Goal: Check status: Check status

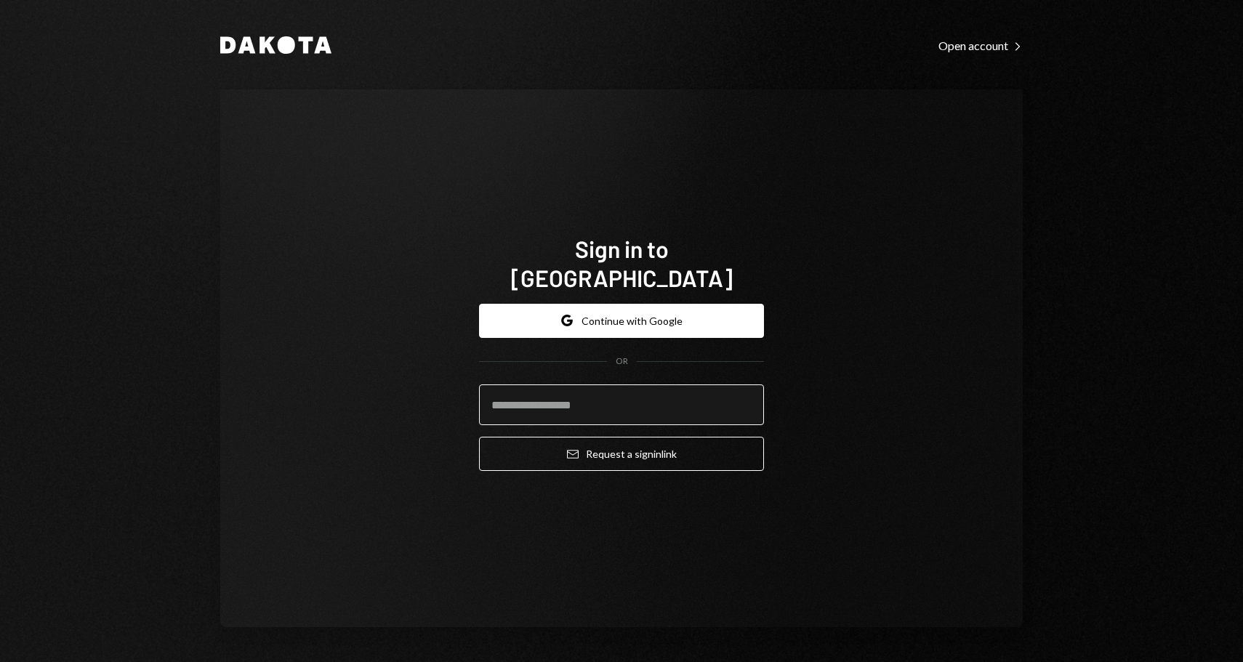
click at [575, 394] on input "email" at bounding box center [621, 405] width 285 height 41
type input "**********"
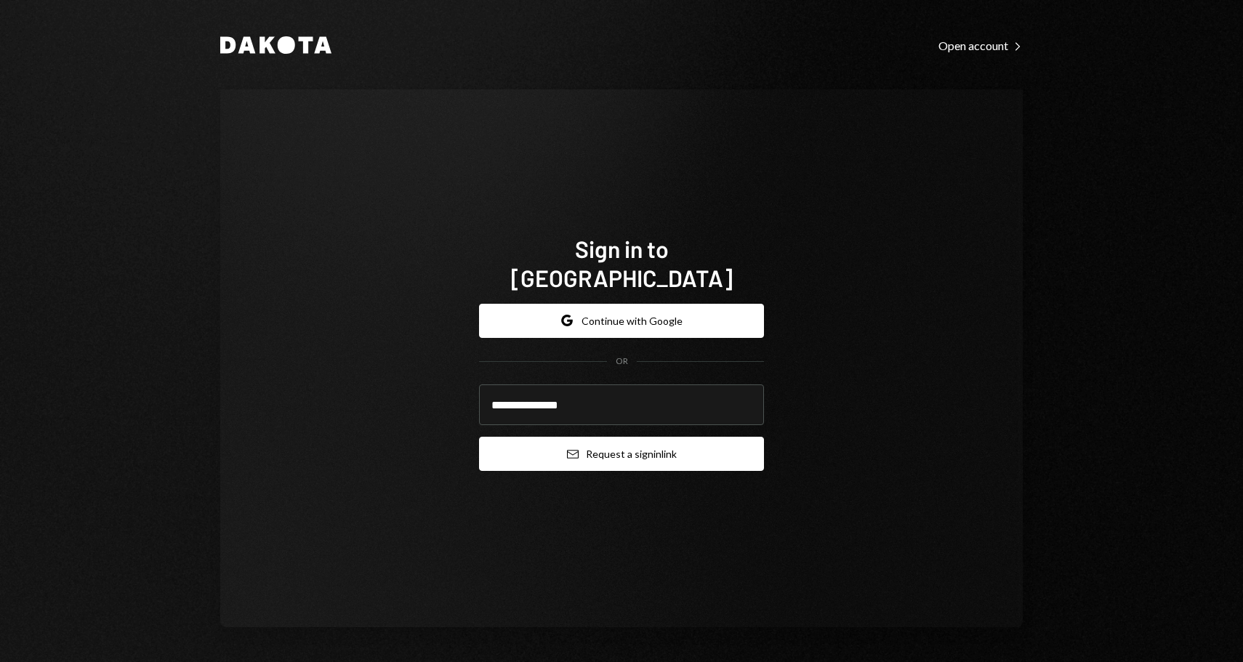
click at [537, 444] on button "Email Request a sign in link" at bounding box center [621, 454] width 285 height 34
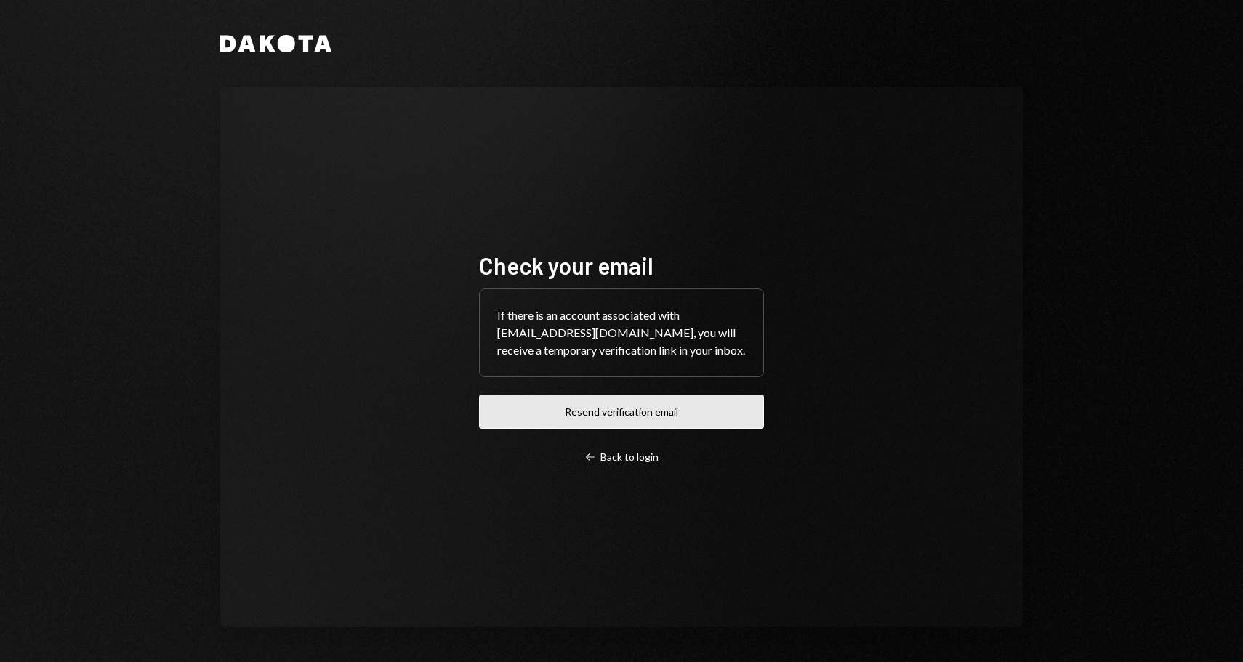
click at [578, 422] on button "Resend verification email" at bounding box center [621, 412] width 285 height 34
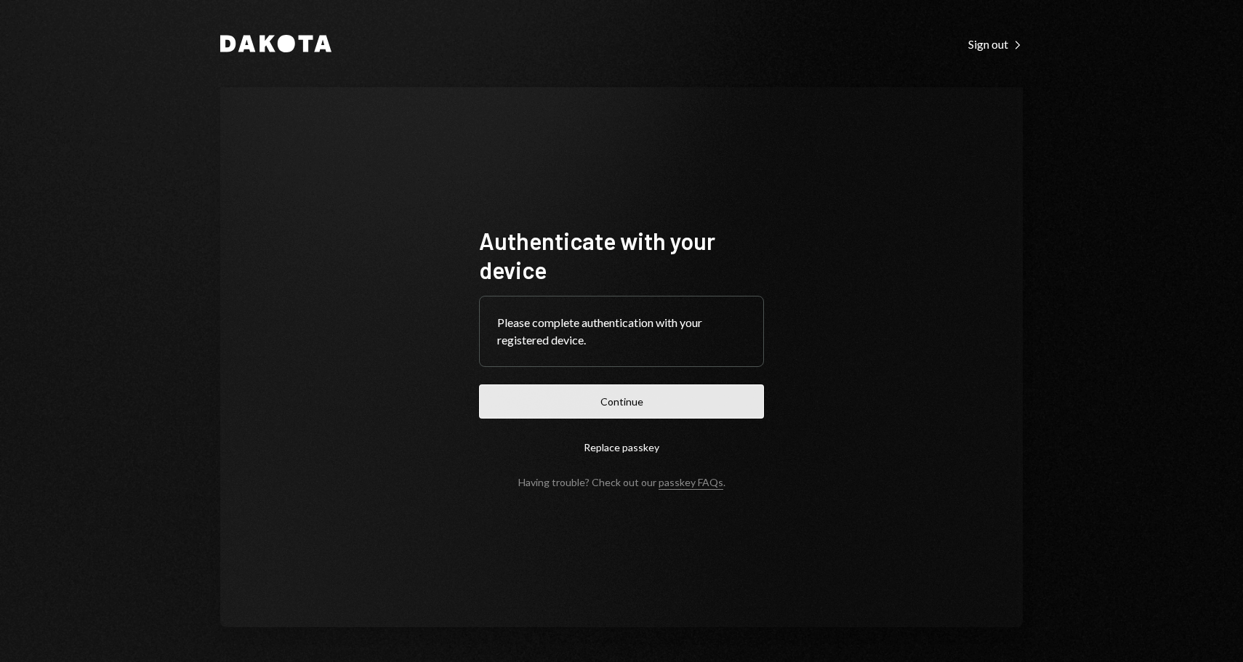
click at [583, 408] on button "Continue" at bounding box center [621, 402] width 285 height 34
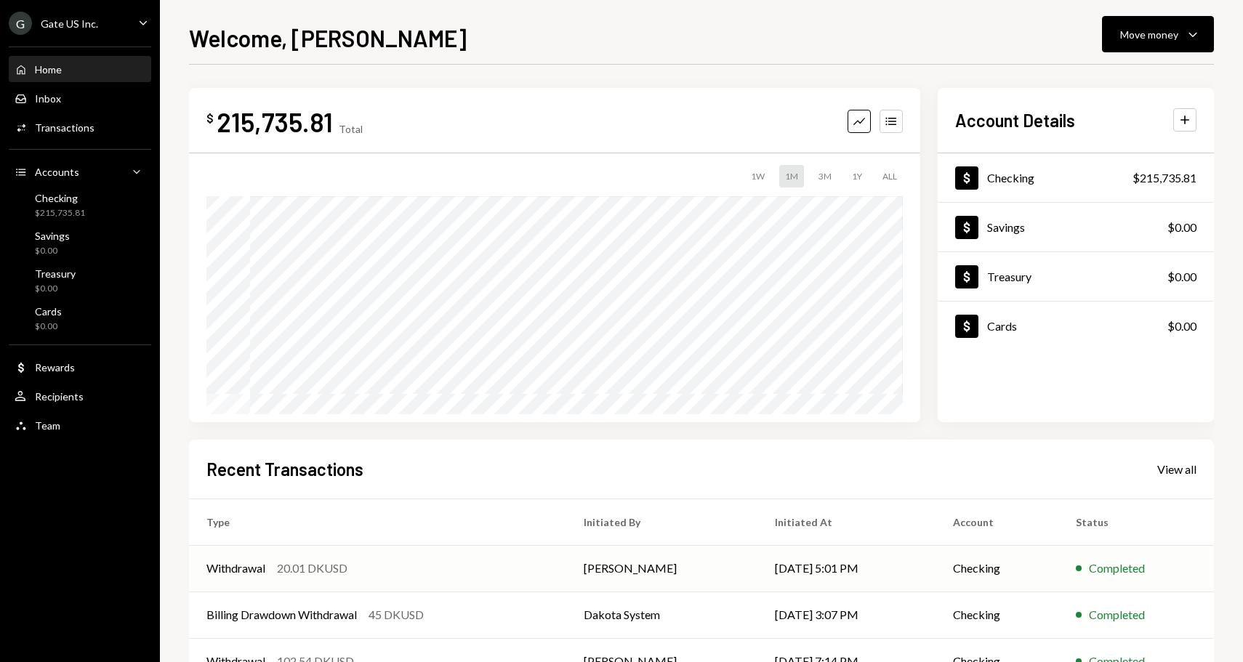
click at [342, 571] on div "20.01 DKUSD" at bounding box center [312, 568] width 71 height 17
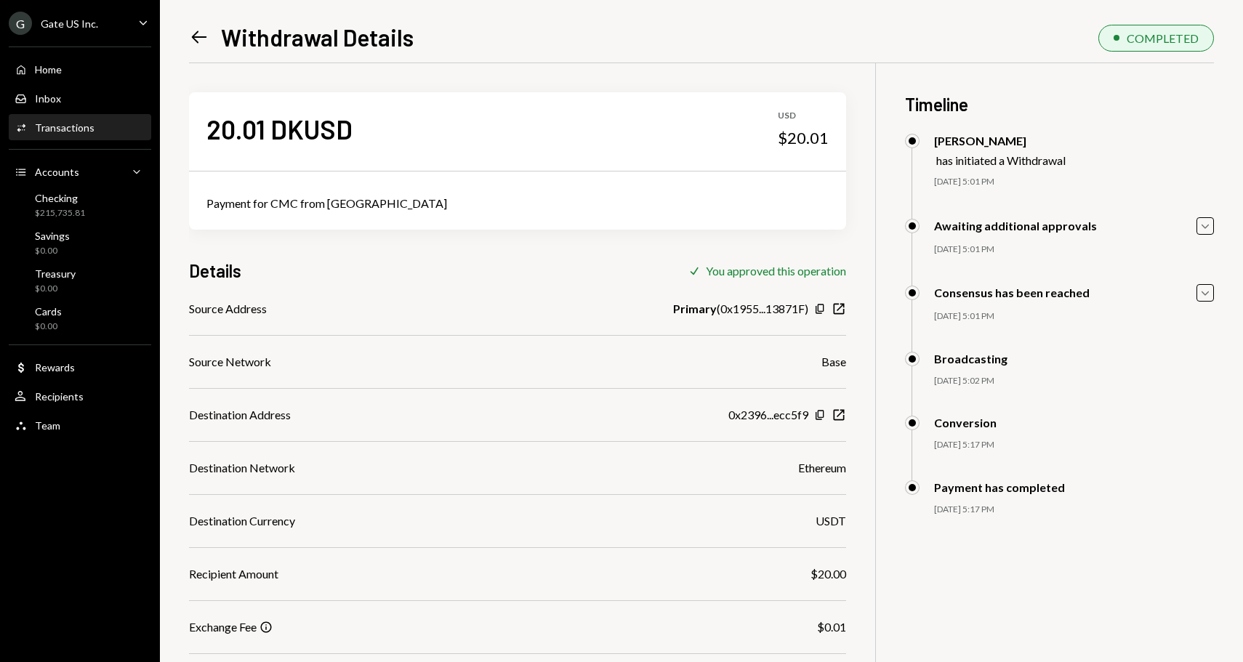
scroll to position [186, 0]
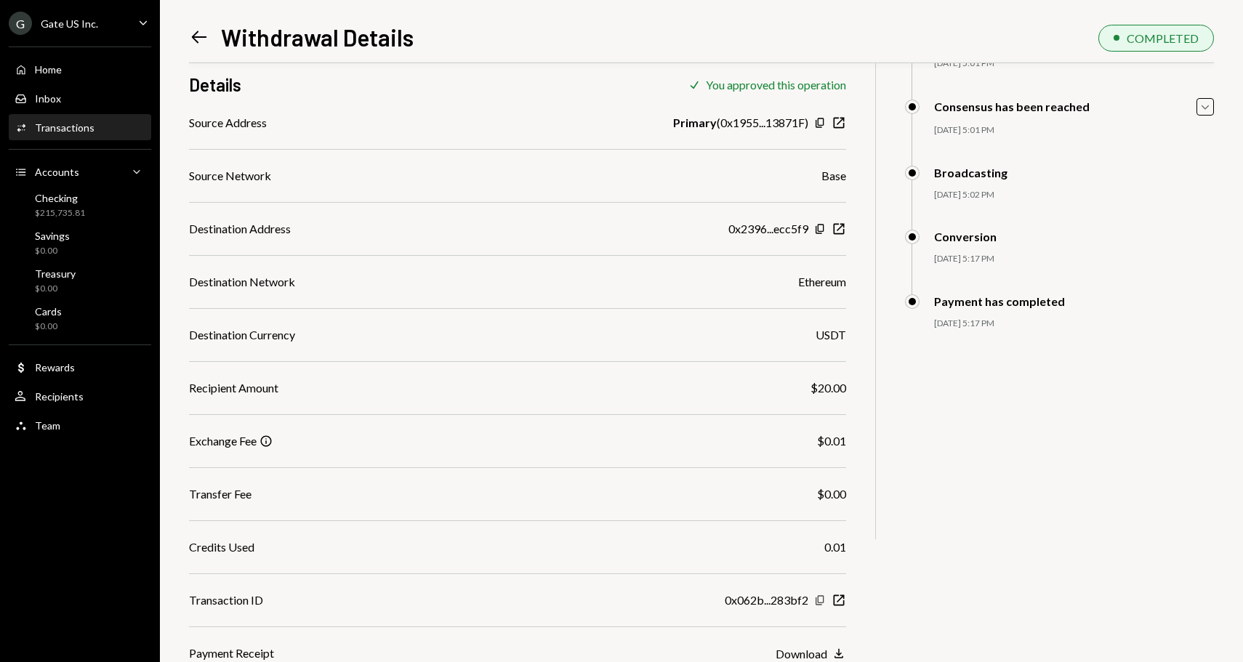
click at [817, 600] on icon "Copy" at bounding box center [820, 601] width 12 height 12
click at [841, 602] on icon "New Window" at bounding box center [839, 600] width 15 height 15
click at [817, 227] on icon "Copy" at bounding box center [820, 229] width 12 height 12
click at [837, 596] on icon "New Window" at bounding box center [839, 600] width 15 height 15
click at [819, 601] on icon "Copy" at bounding box center [820, 601] width 12 height 12
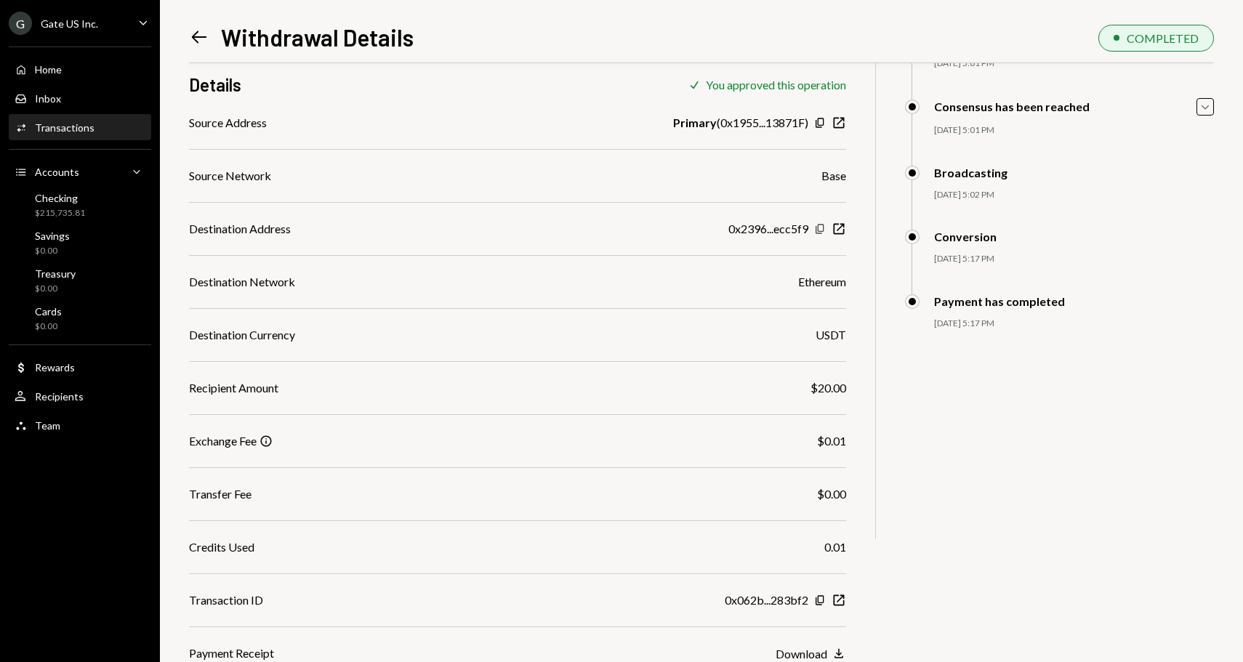
click at [822, 231] on icon "button" at bounding box center [820, 228] width 8 height 9
click at [818, 601] on icon "button" at bounding box center [820, 600] width 8 height 9
